Goal: Information Seeking & Learning: Learn about a topic

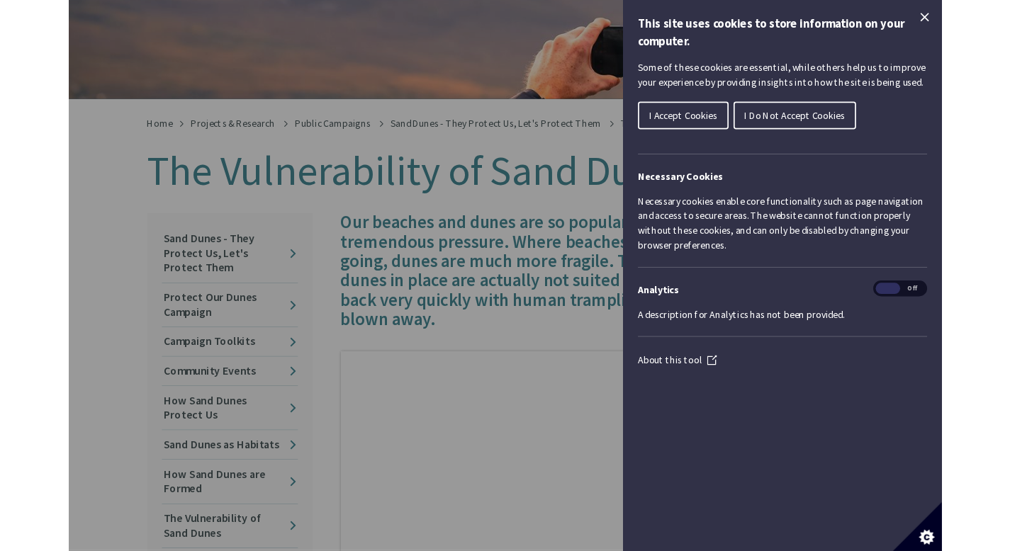
scroll to position [180, 0]
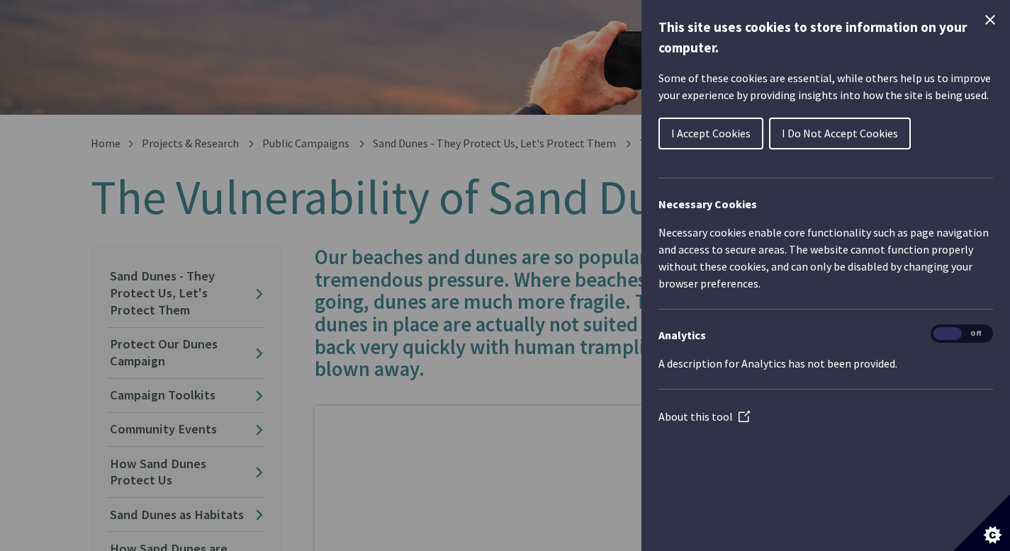
click at [991, 22] on icon "Close Cookie Control" at bounding box center [990, 20] width 10 height 10
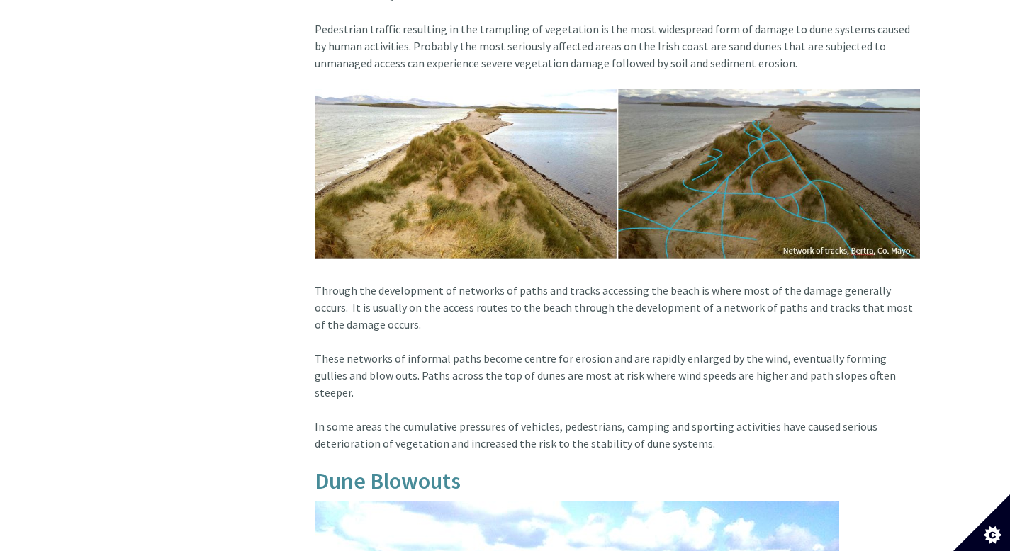
scroll to position [147, 0]
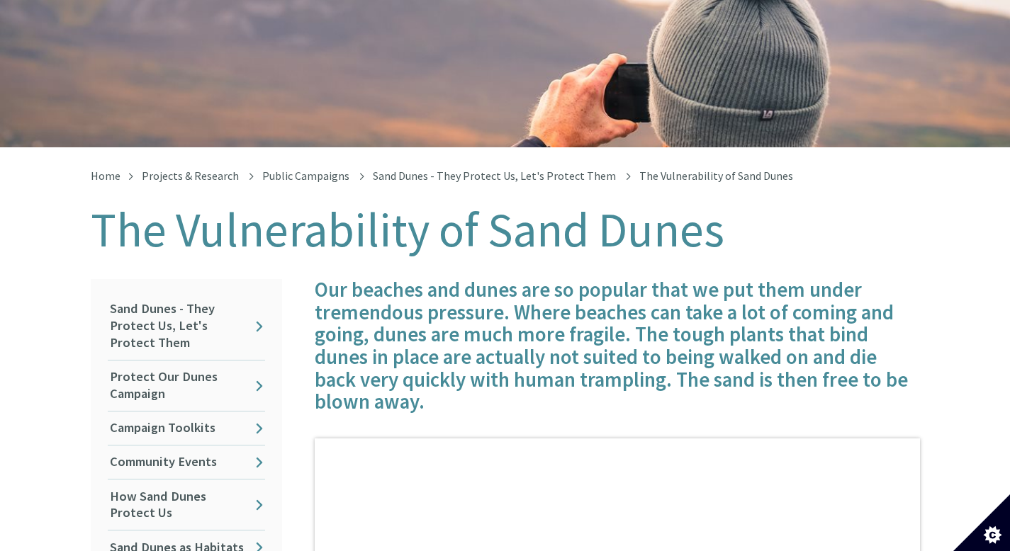
click at [485, 81] on div "The Vulnerability of Sand Dunes" at bounding box center [505, 62] width 1010 height 170
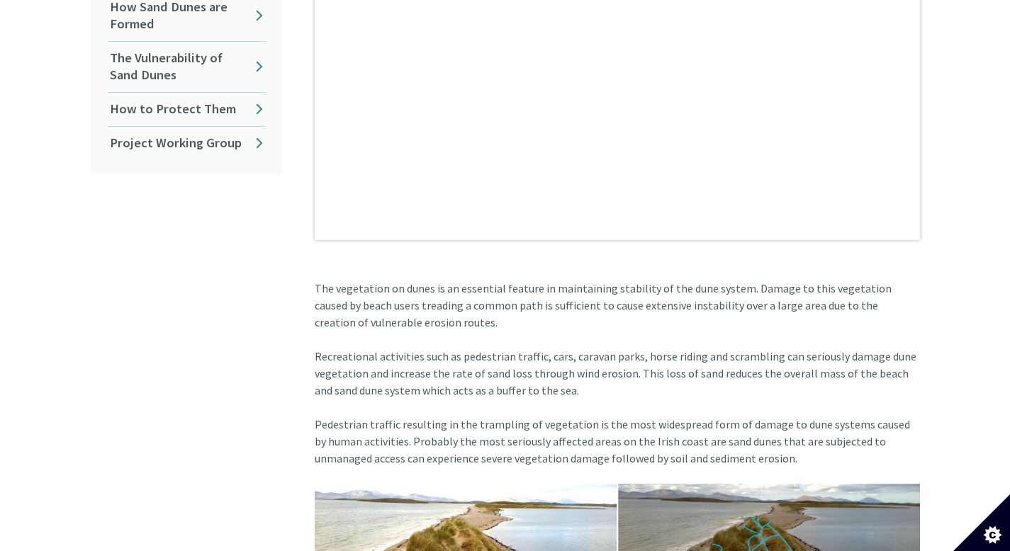
scroll to position [725, 0]
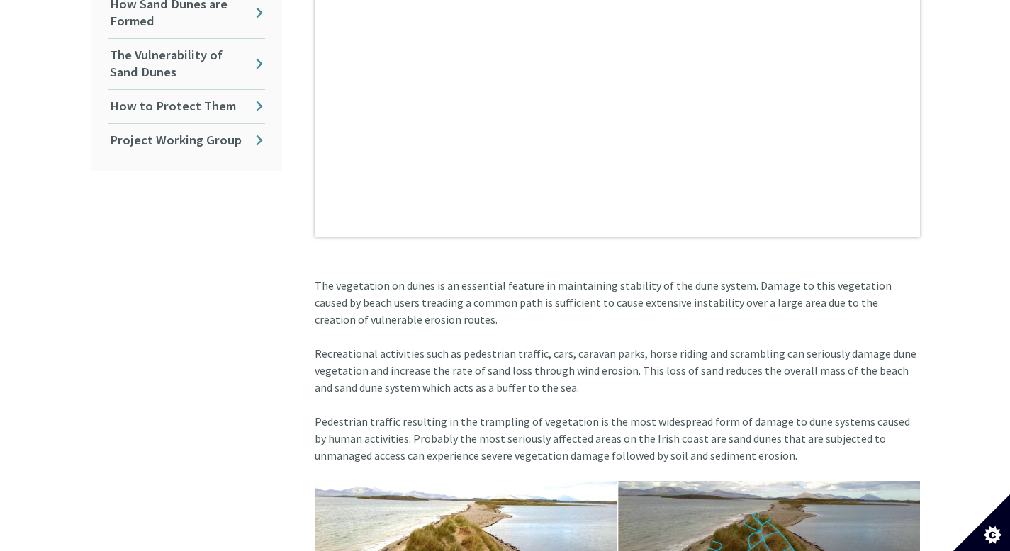
drag, startPoint x: 662, startPoint y: 373, endPoint x: 634, endPoint y: 352, distance: 34.4
copy article "This loss of sand reduces the overall mass of the beach and sand dune system wh…"
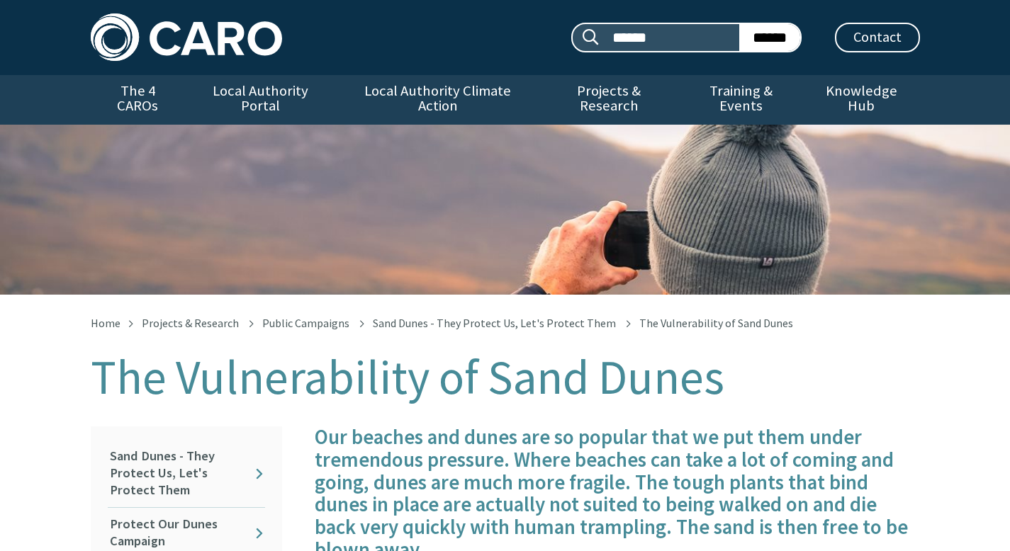
scroll to position [781, 0]
